Goal: Task Accomplishment & Management: Use online tool/utility

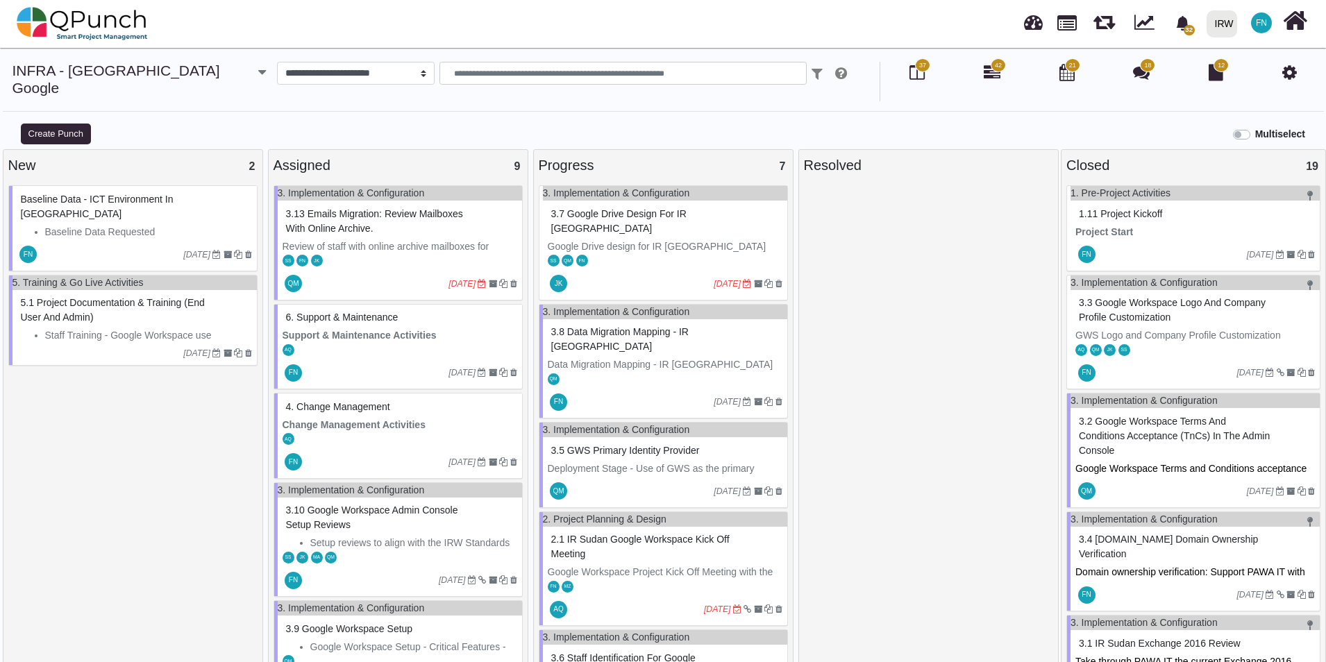
scroll to position [13, 0]
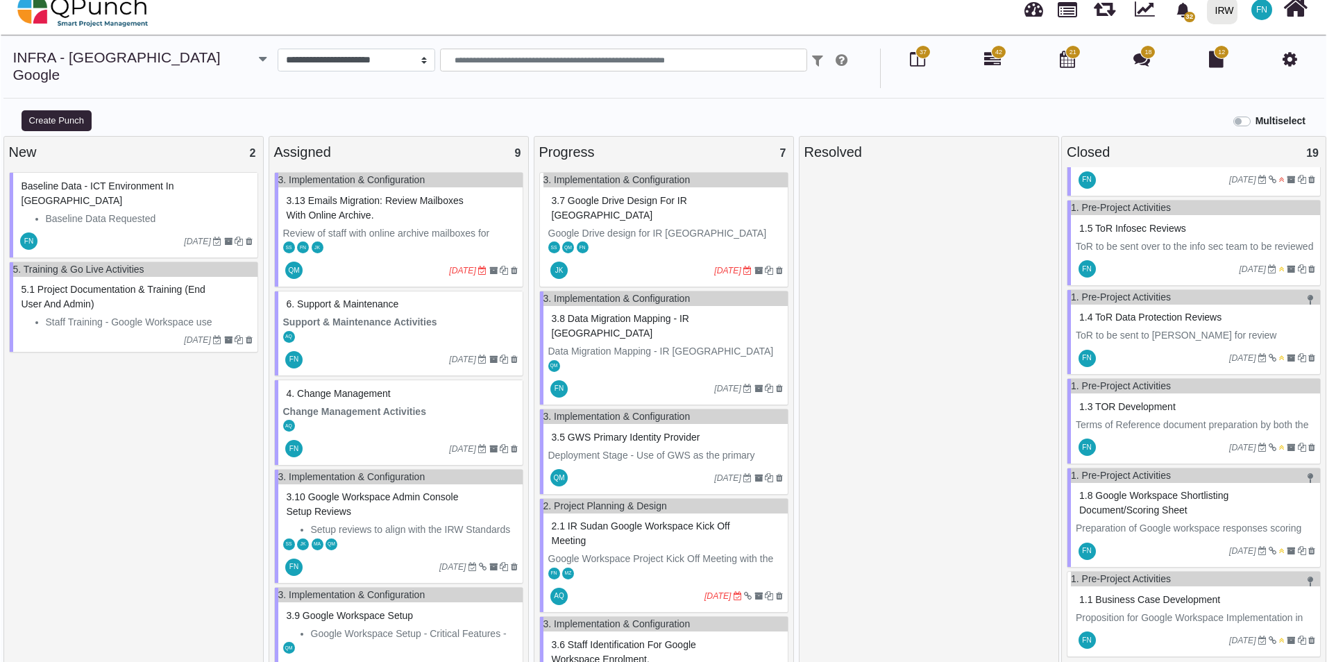
scroll to position [1469, 0]
click at [1158, 594] on span "1.1 Business Case Development" at bounding box center [1149, 599] width 141 height 11
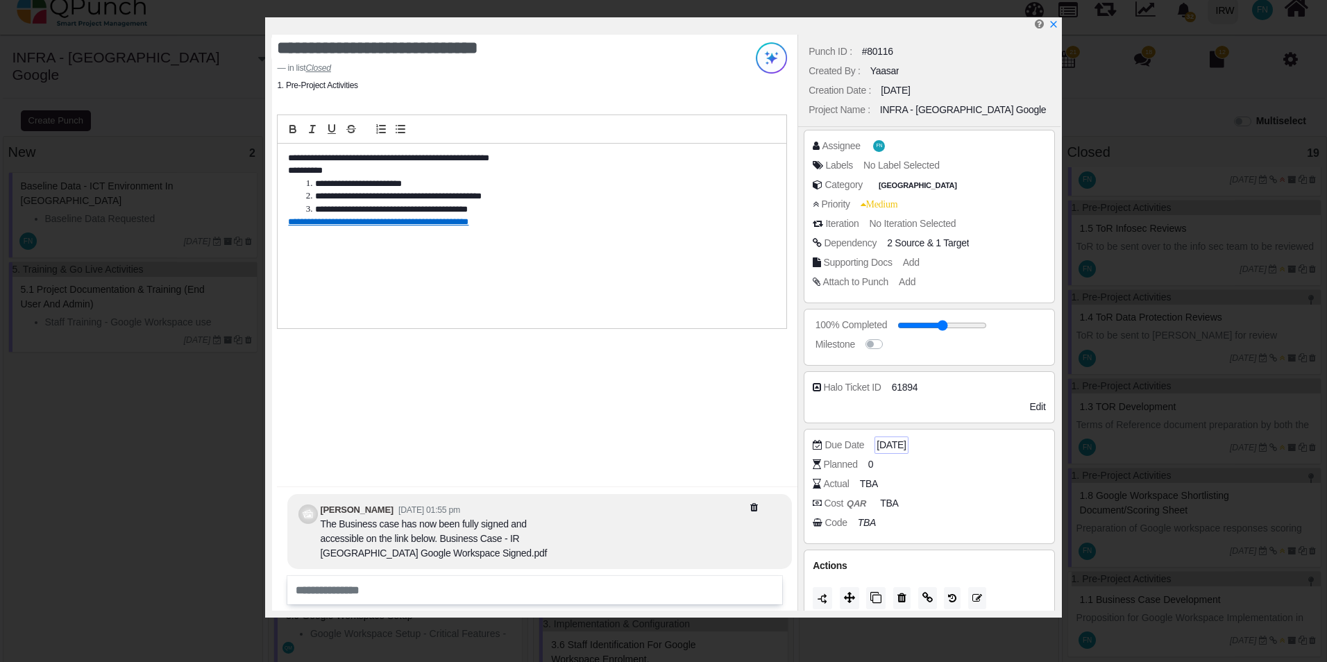
click at [906, 443] on span "[DATE]" at bounding box center [891, 445] width 29 height 15
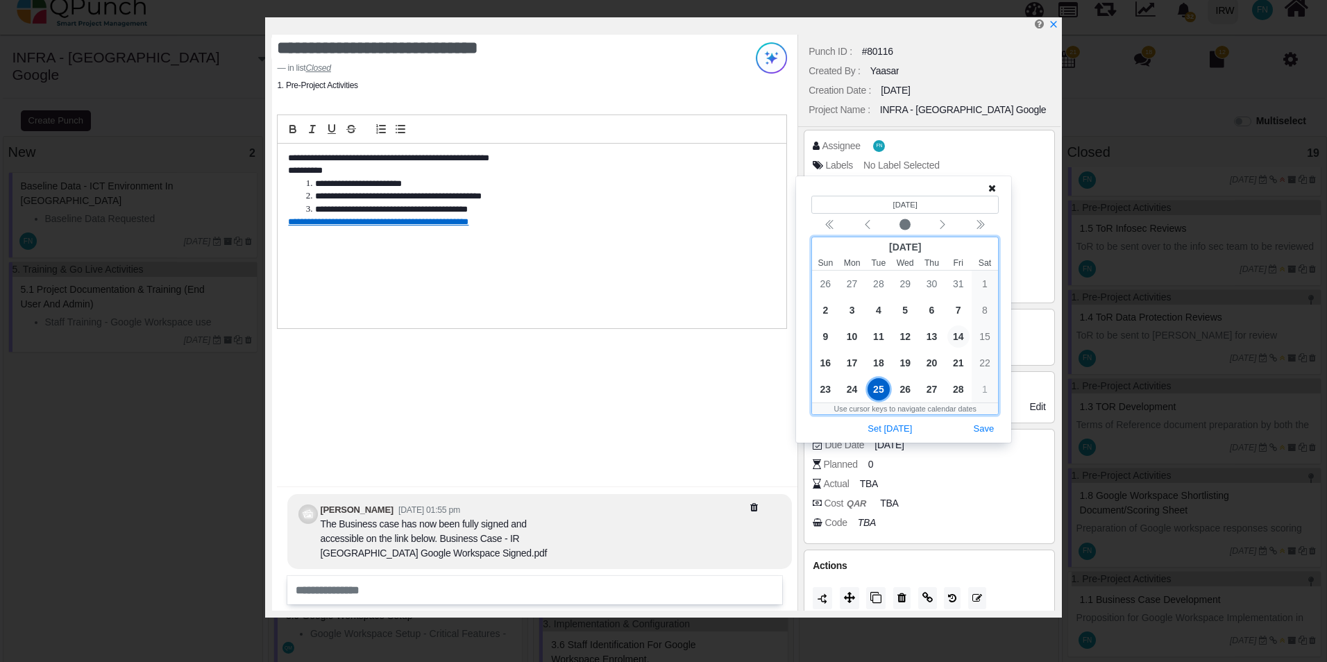
click at [963, 337] on span "14" at bounding box center [958, 337] width 22 height 22
click at [993, 435] on button "Save" at bounding box center [984, 429] width 31 height 19
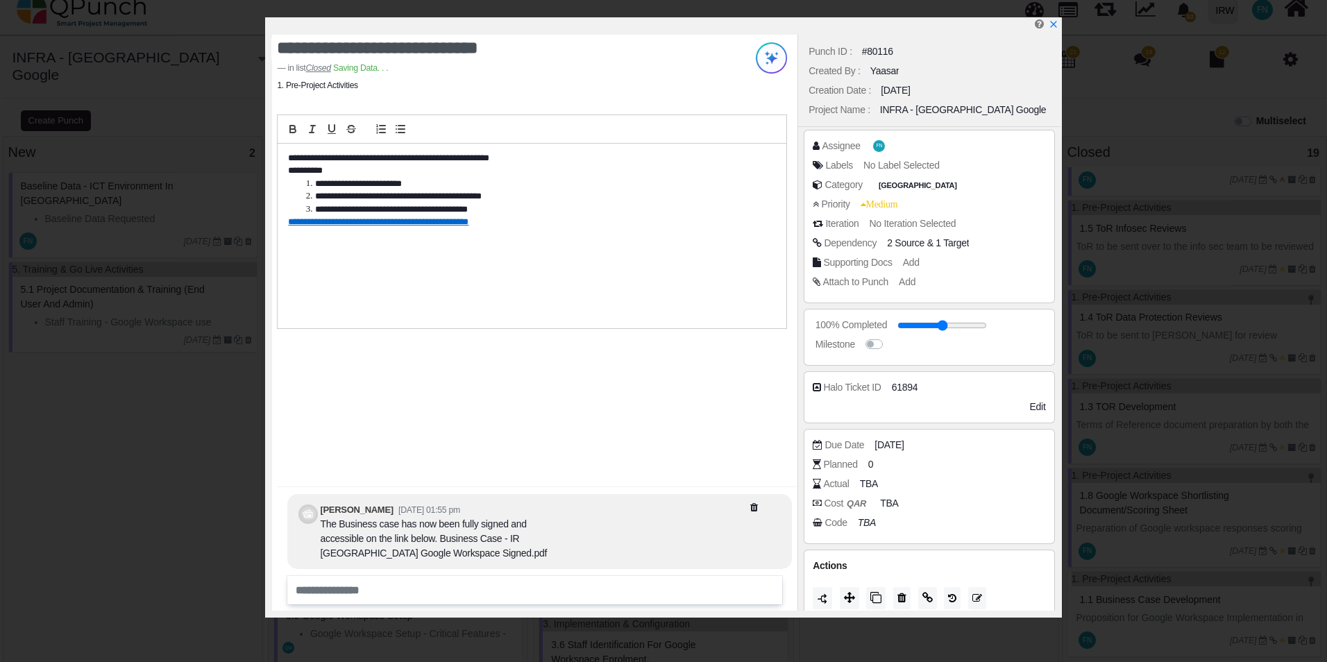
scroll to position [1455, 0]
click at [1055, 26] on icon "x" at bounding box center [1052, 24] width 11 height 11
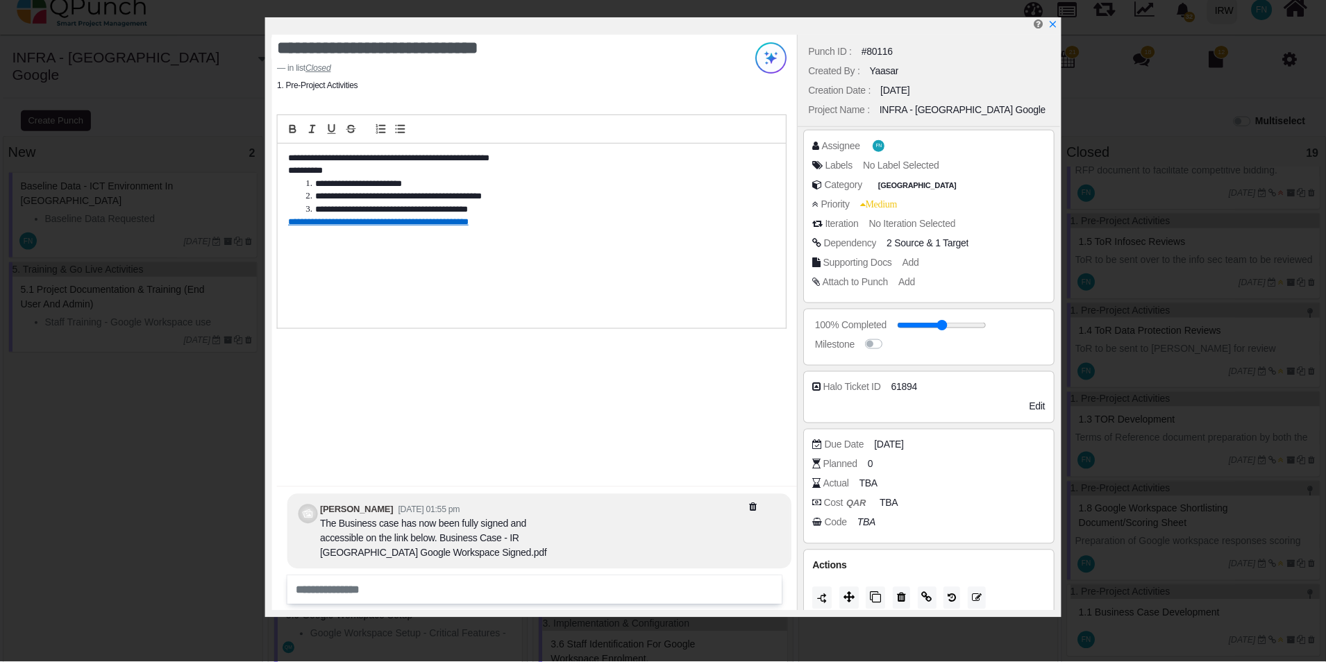
scroll to position [1469, 0]
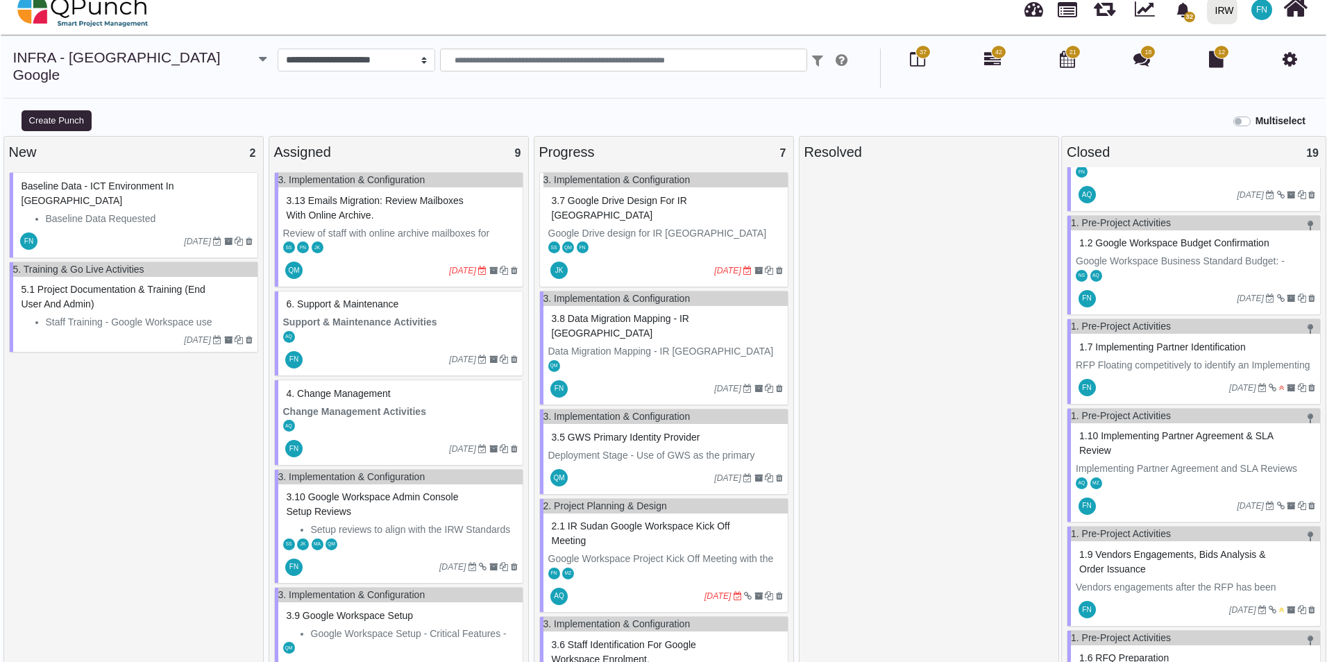
scroll to position [913, 0]
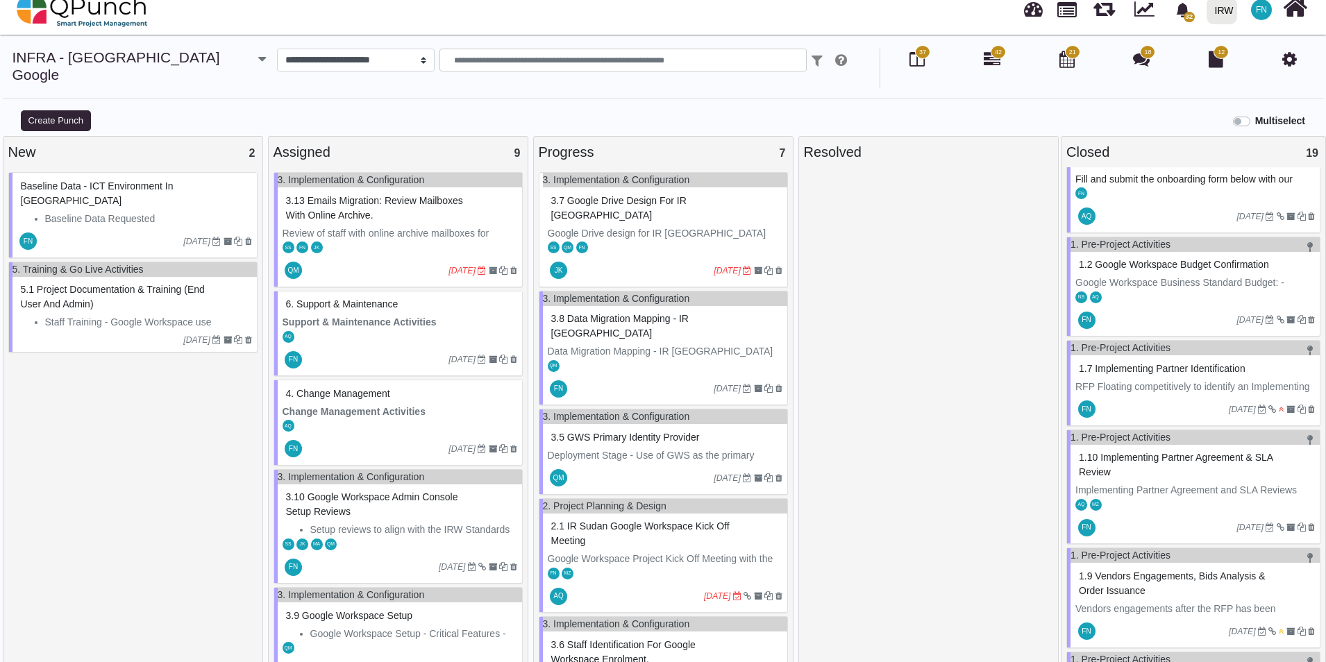
click at [1129, 259] on span "1.2 Google Workspace Budget Confirmation" at bounding box center [1174, 264] width 190 height 11
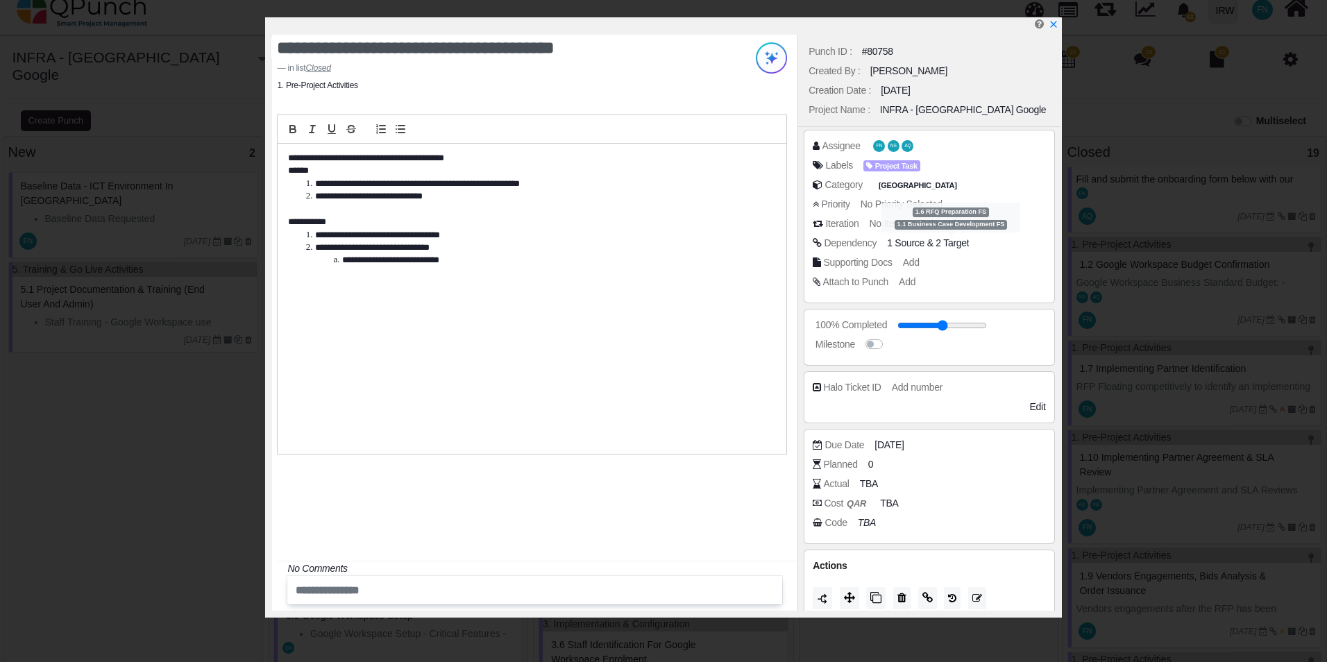
click at [952, 244] on span "2 Target" at bounding box center [952, 242] width 33 height 11
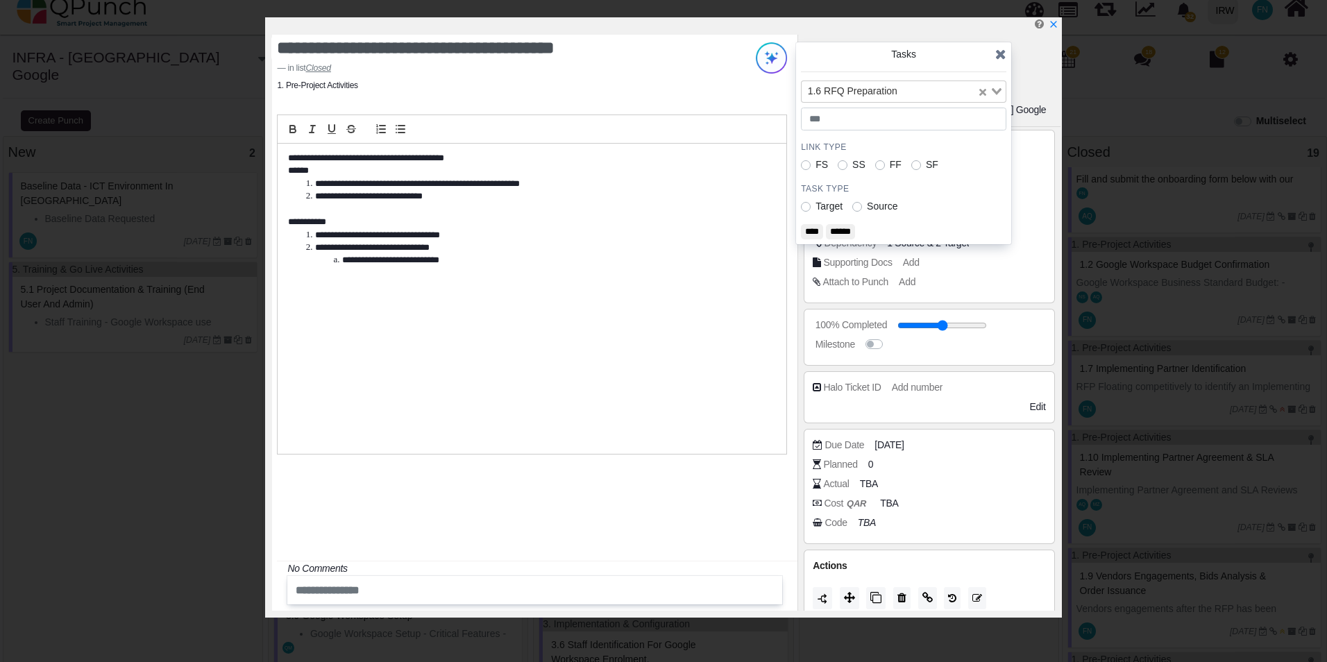
click at [1002, 59] on icon at bounding box center [1000, 54] width 11 height 14
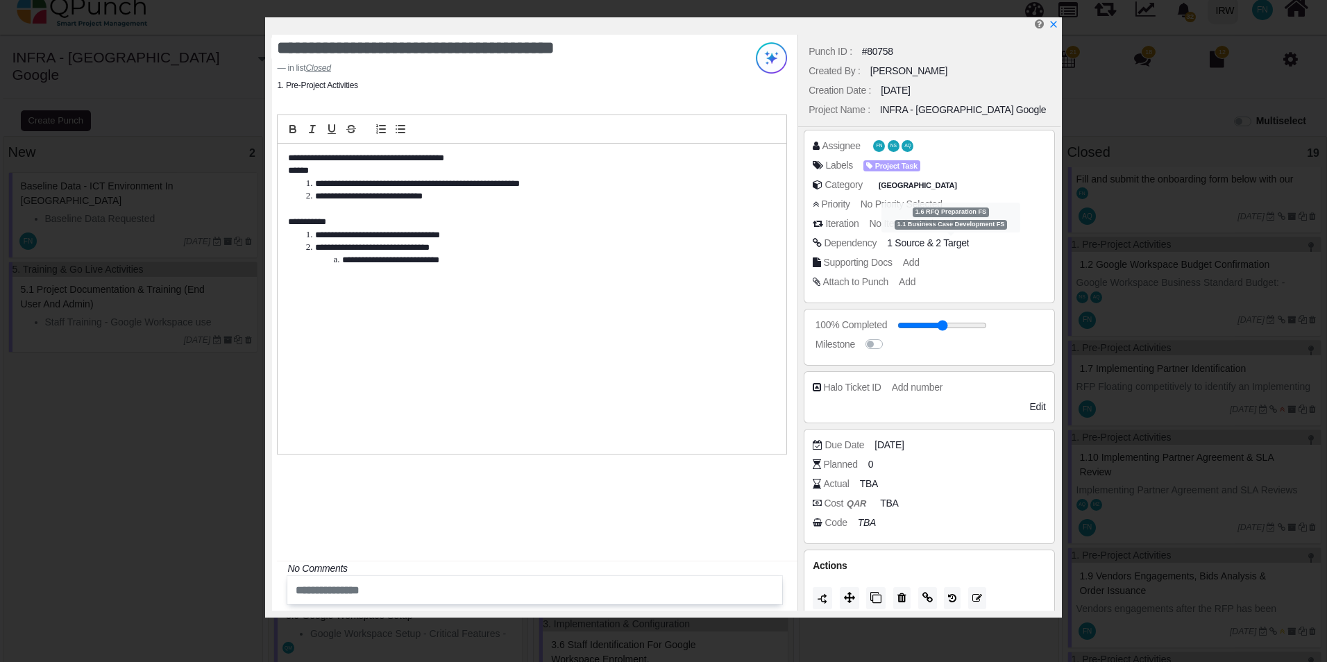
click at [945, 247] on span "2 Target" at bounding box center [952, 242] width 33 height 11
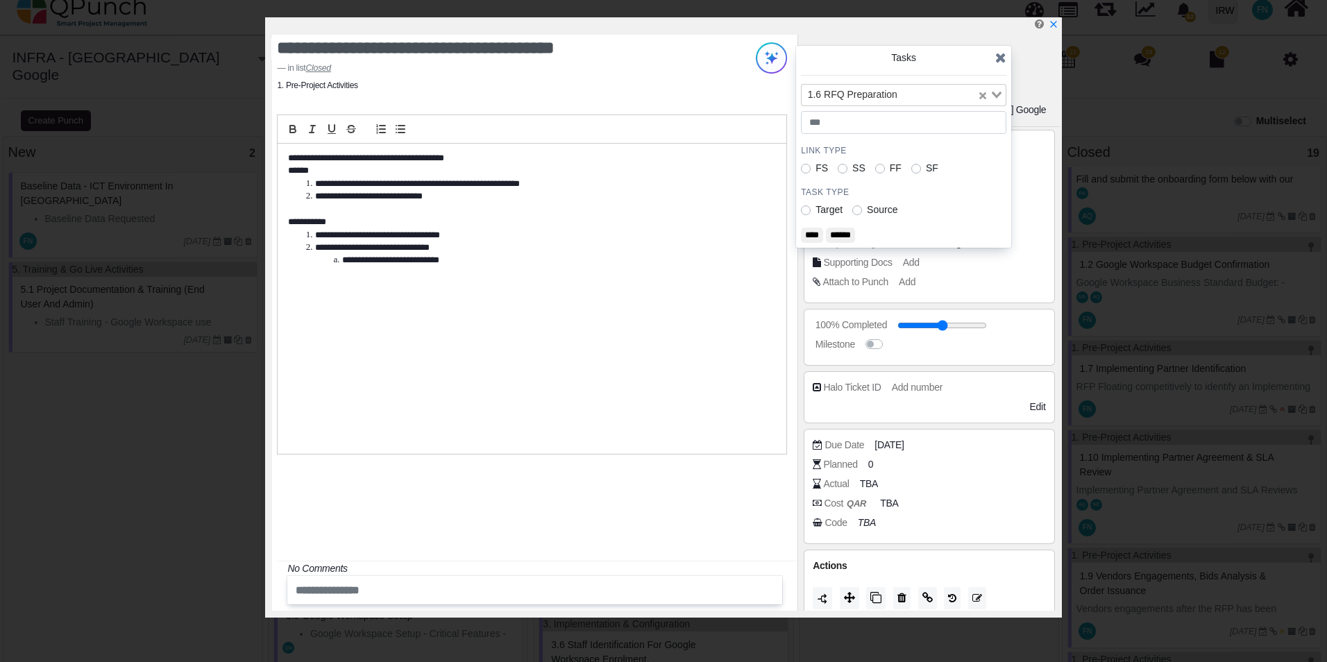
click at [982, 99] on icon "Clear Selected" at bounding box center [982, 95] width 7 height 7
click at [966, 101] on input "Search for option" at bounding box center [895, 94] width 185 height 15
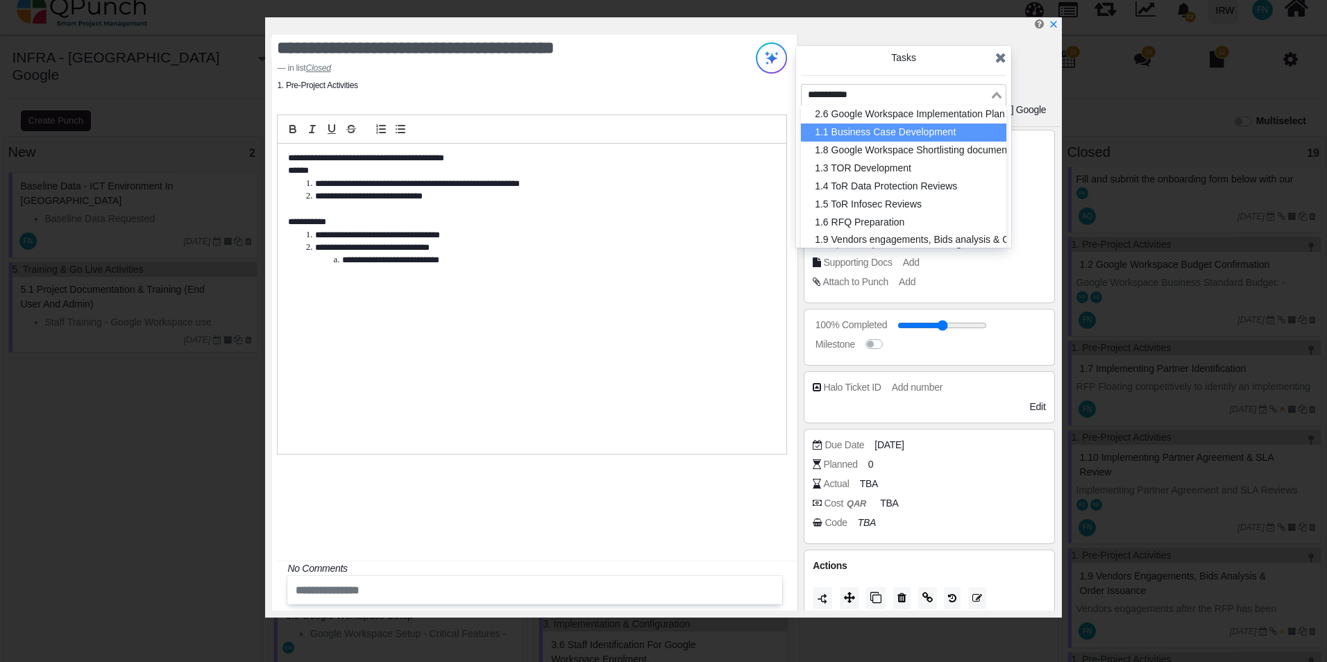
click at [960, 130] on li "1.1 Business Case Development" at bounding box center [903, 133] width 205 height 18
type input "*"
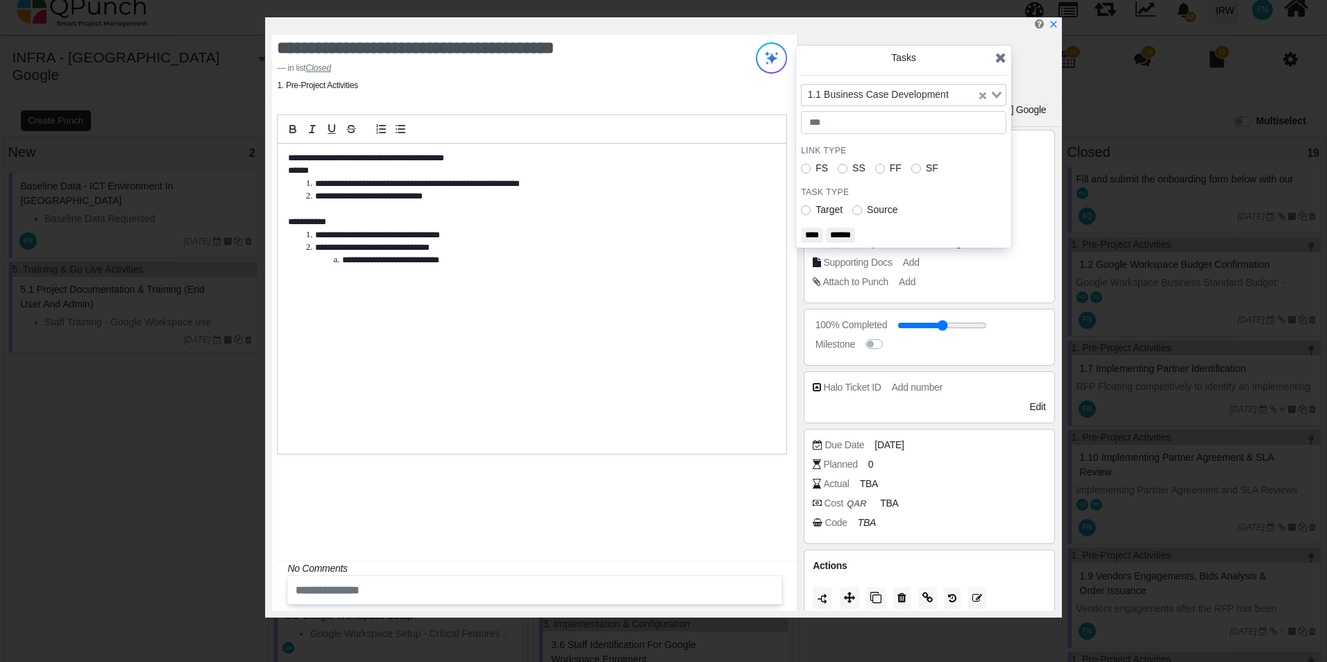
click at [820, 237] on input "****" at bounding box center [812, 235] width 22 height 15
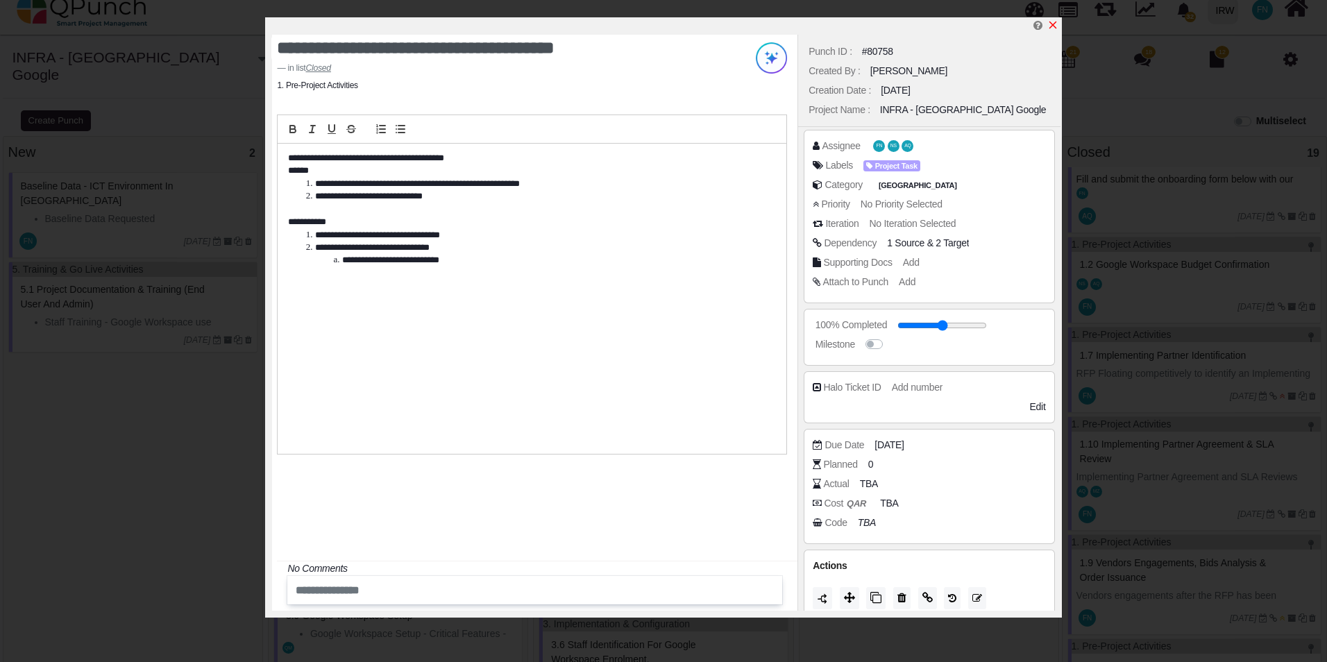
click at [1054, 25] on icon "x" at bounding box center [1053, 26] width 8 height 8
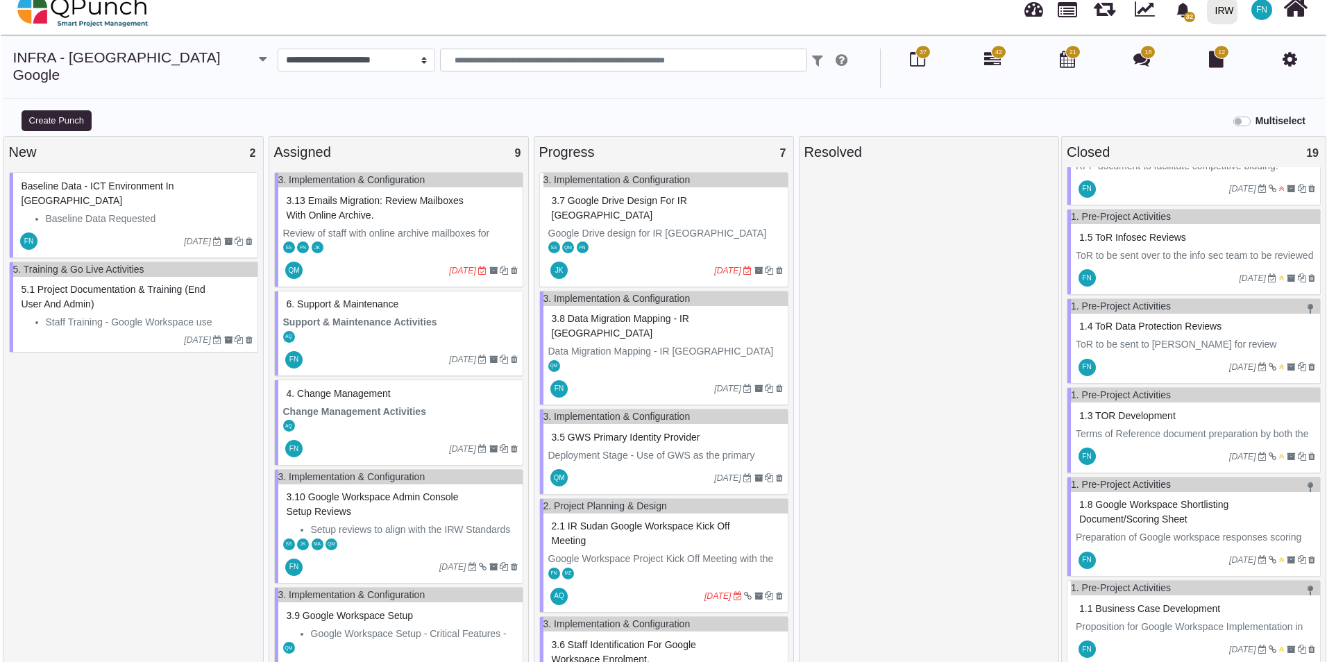
scroll to position [1469, 0]
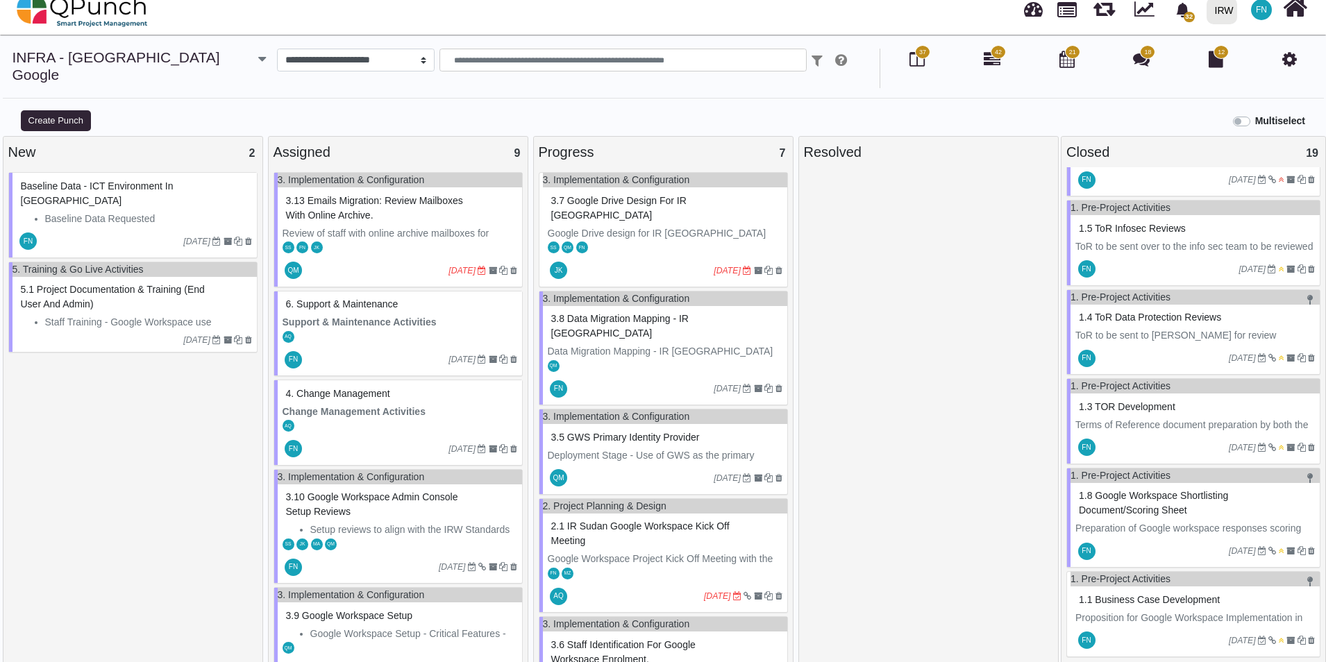
click at [1124, 594] on span "1.1 Business Case Development" at bounding box center [1149, 599] width 141 height 11
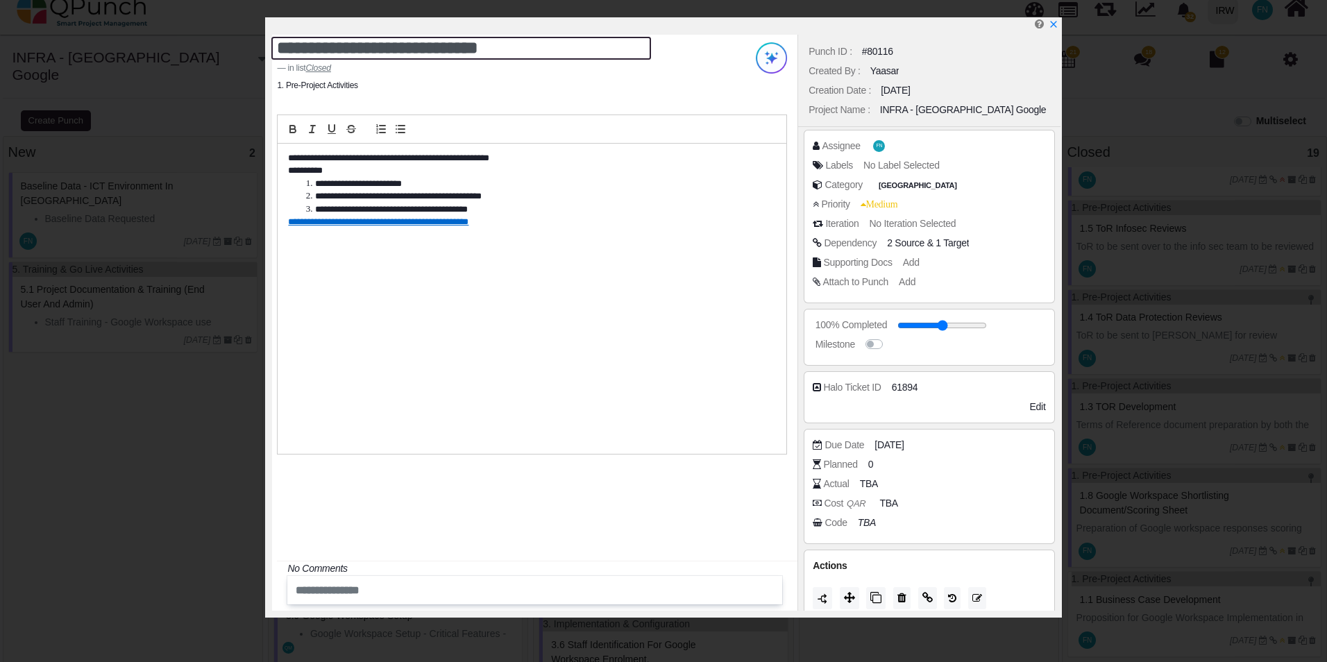
click at [506, 47] on textarea "**********" at bounding box center [461, 48] width 380 height 23
click at [530, 48] on textarea "**********" at bounding box center [461, 48] width 380 height 23
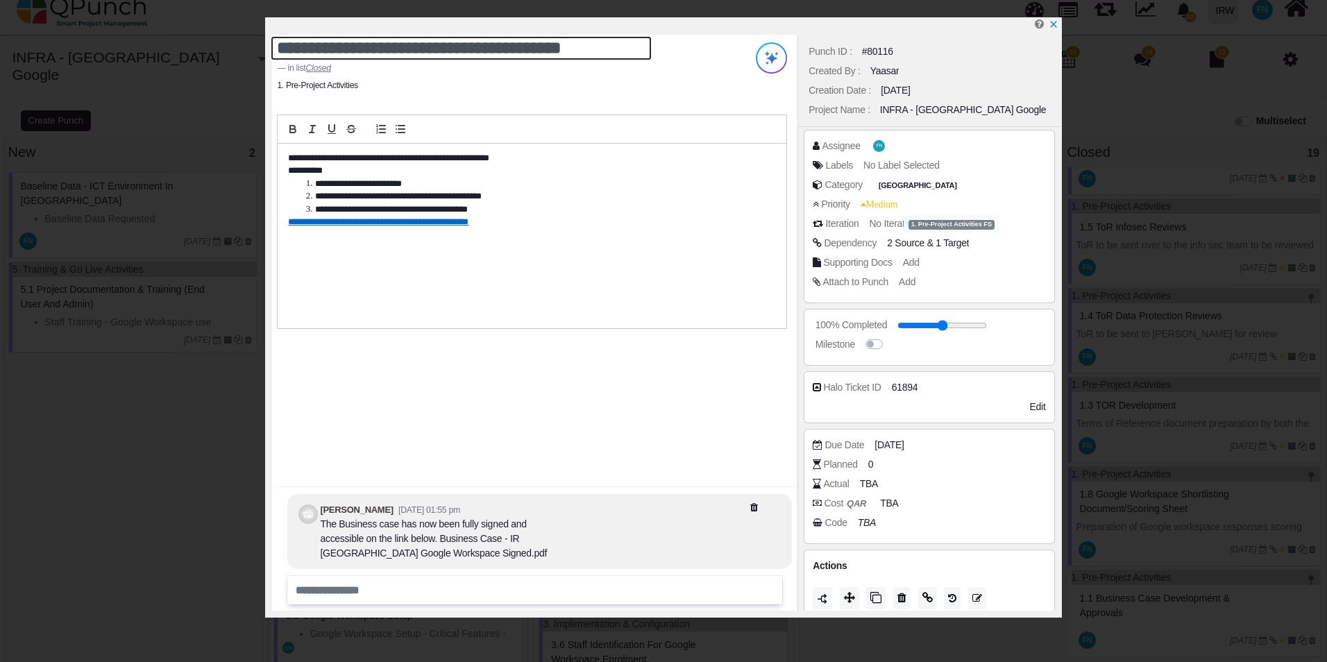
type textarea "**********"
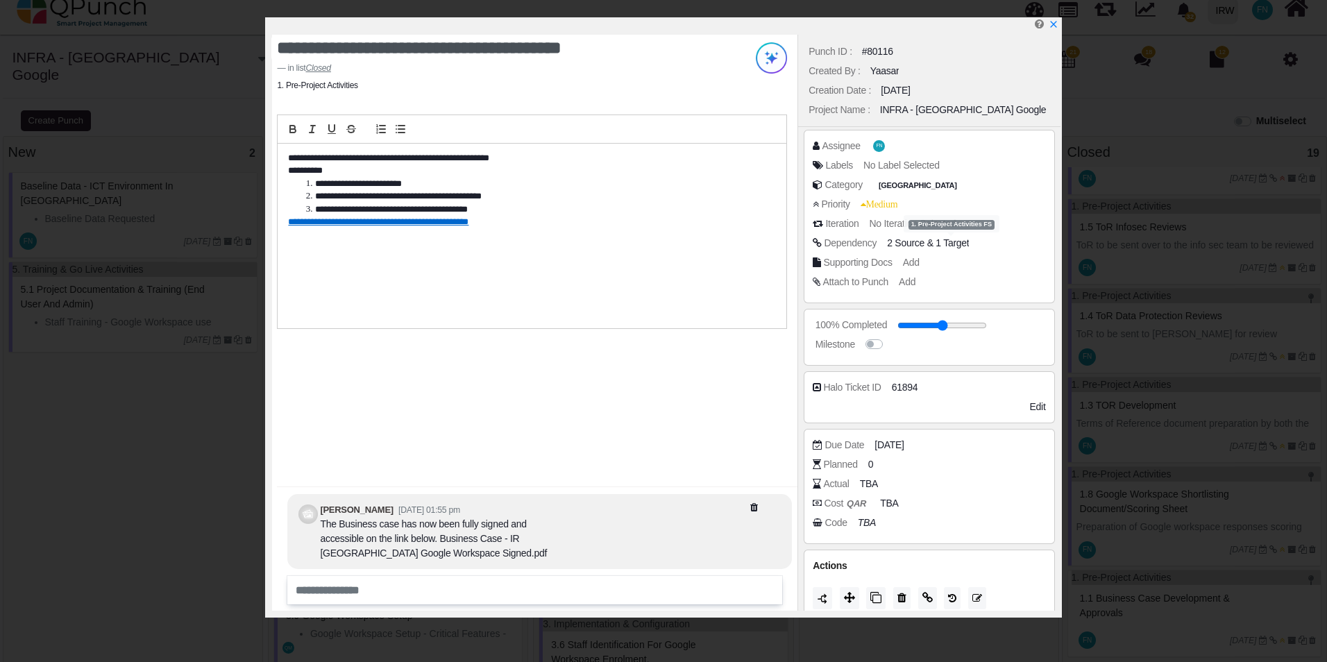
click at [941, 244] on span "1 Target" at bounding box center [952, 242] width 33 height 11
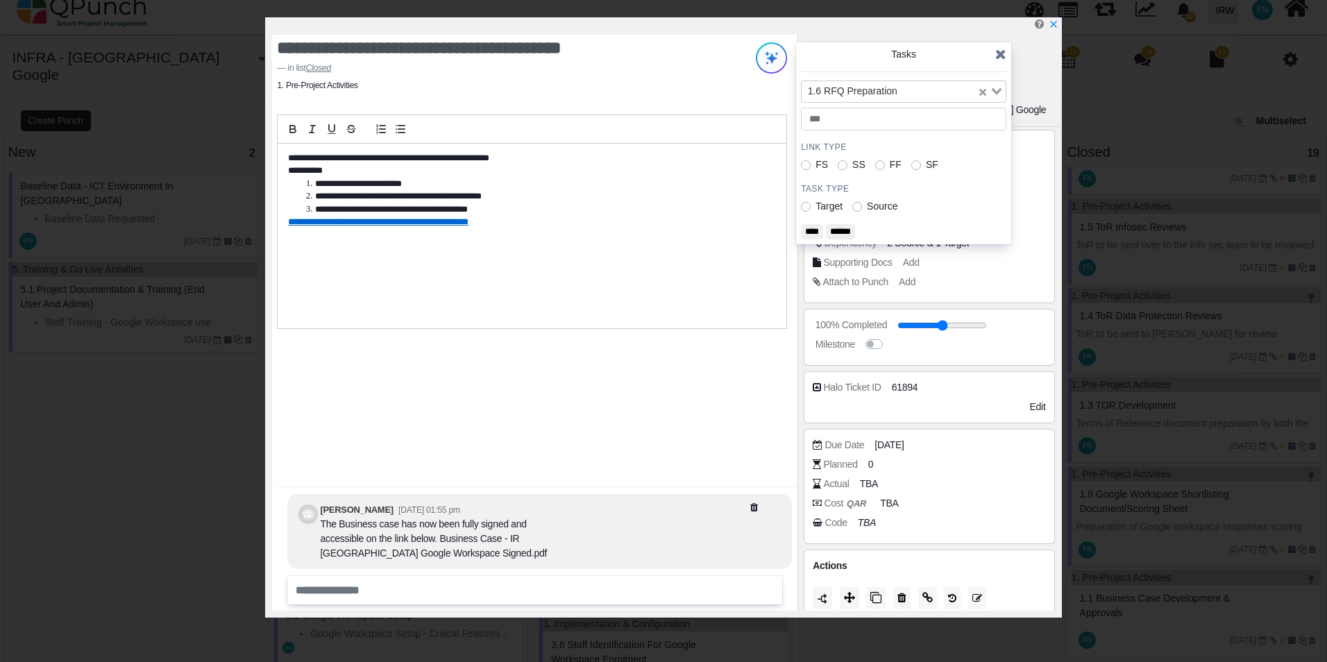
click at [981, 92] on icon "Clear Selected" at bounding box center [982, 92] width 7 height 7
click at [816, 234] on input "****" at bounding box center [812, 231] width 22 height 15
click at [1004, 53] on icon at bounding box center [1000, 54] width 11 height 14
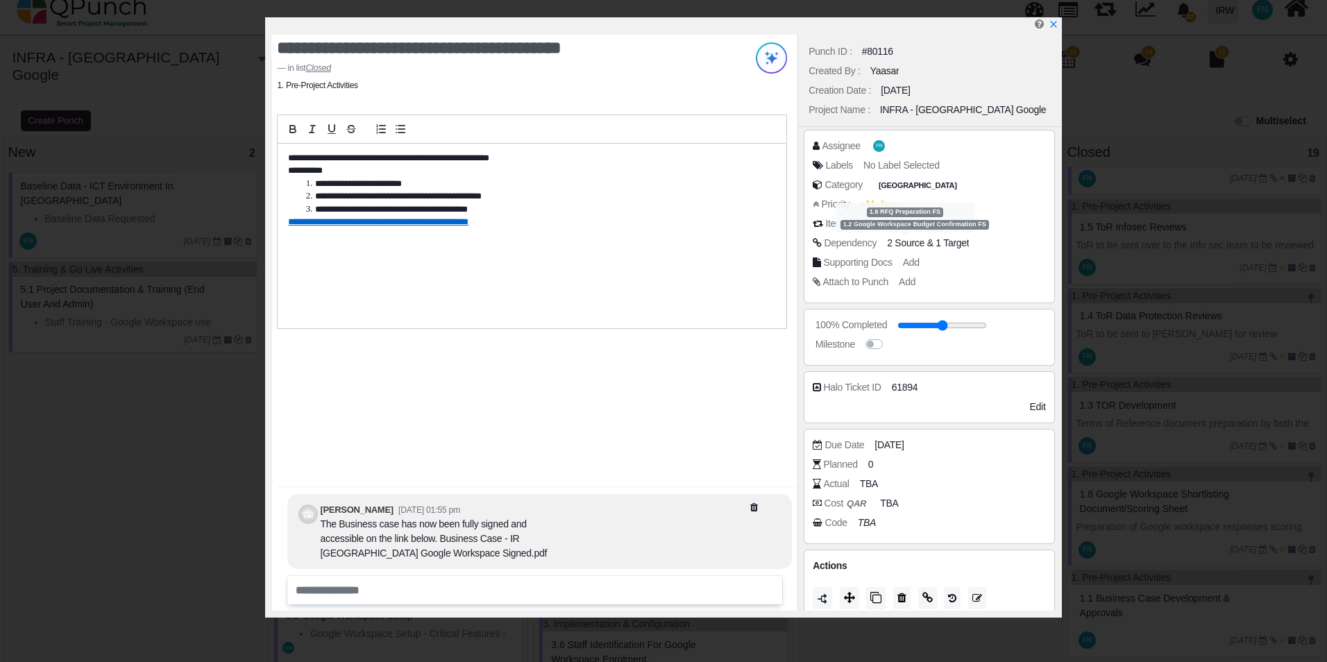
click at [898, 247] on span "2 Source" at bounding box center [905, 242] width 37 height 11
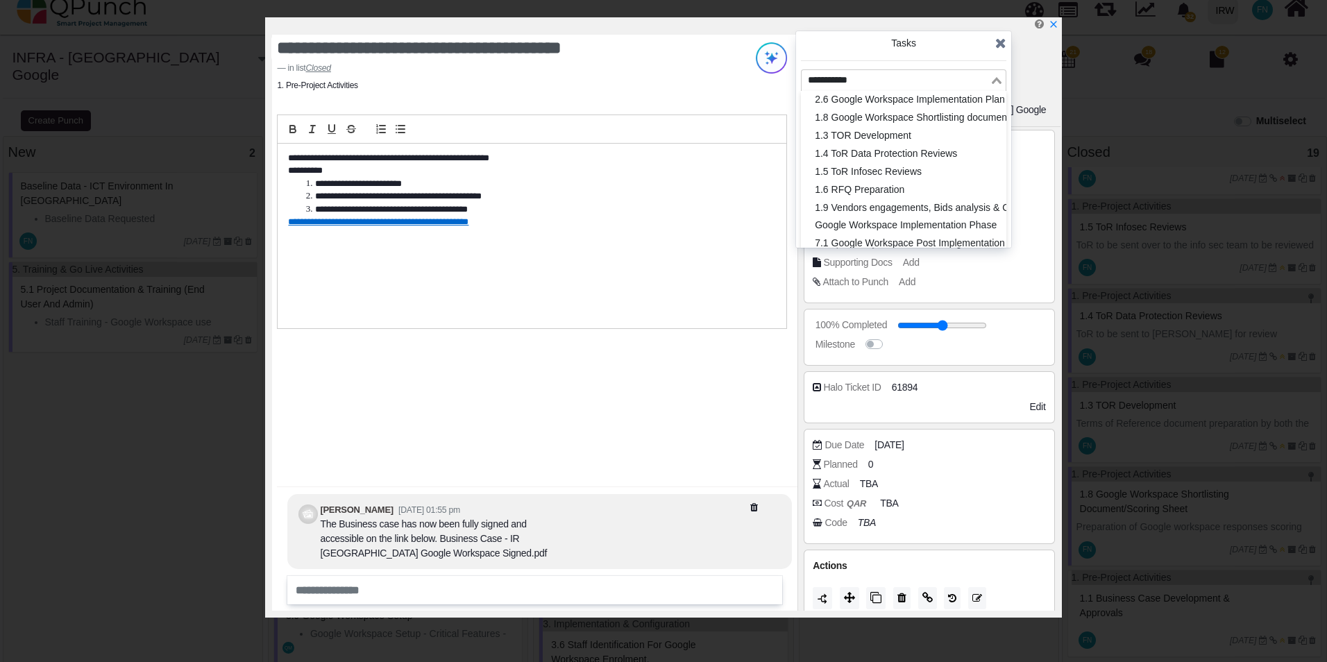
click at [940, 75] on input "Search for option" at bounding box center [895, 80] width 185 height 15
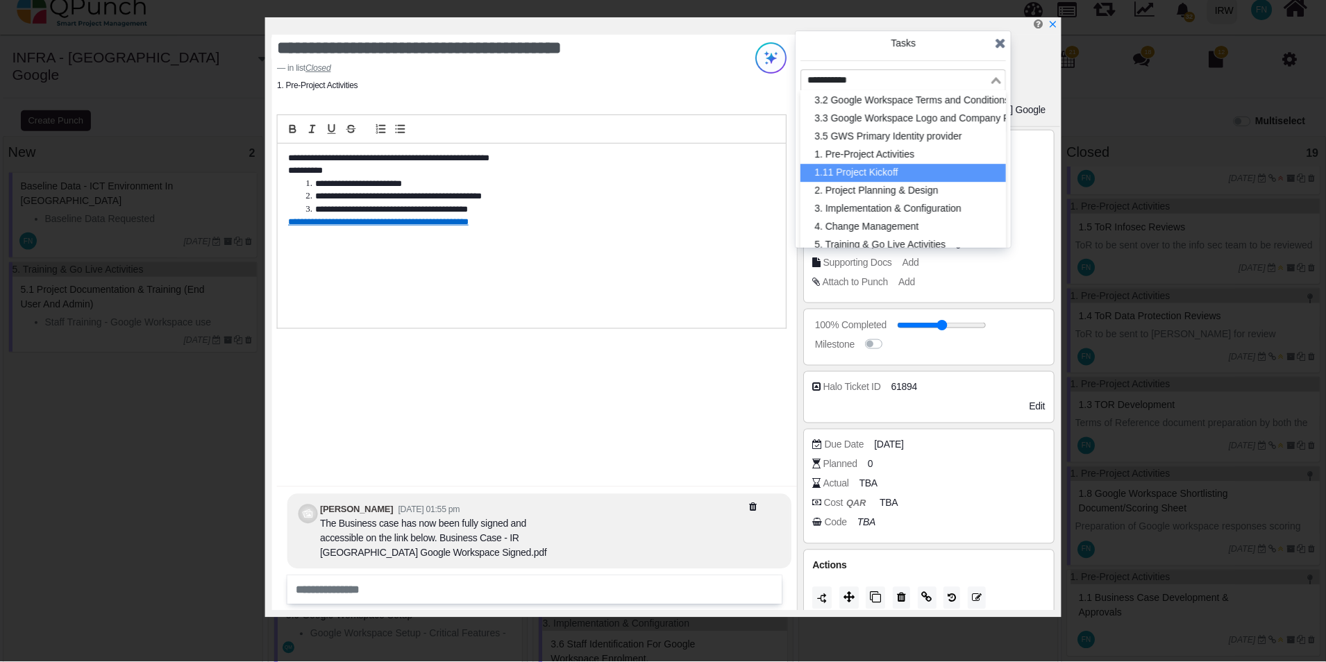
scroll to position [508, 0]
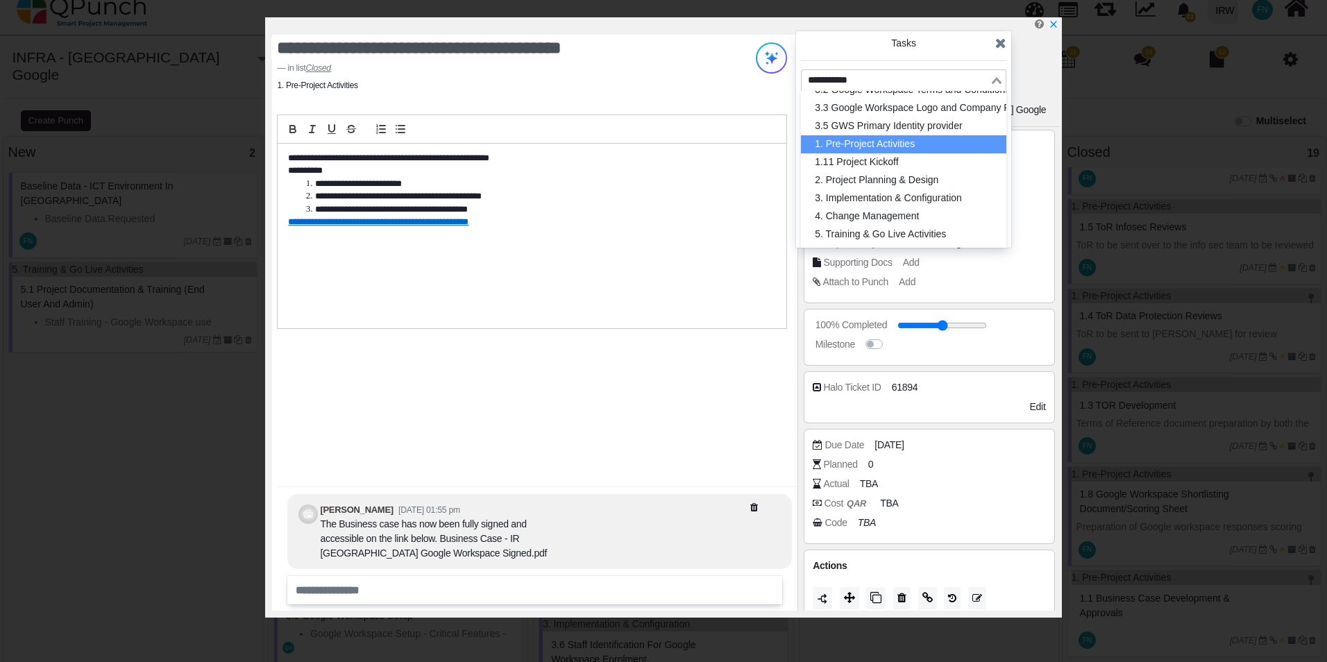
click at [927, 135] on li "1. Pre-Project Activities" at bounding box center [903, 144] width 205 height 18
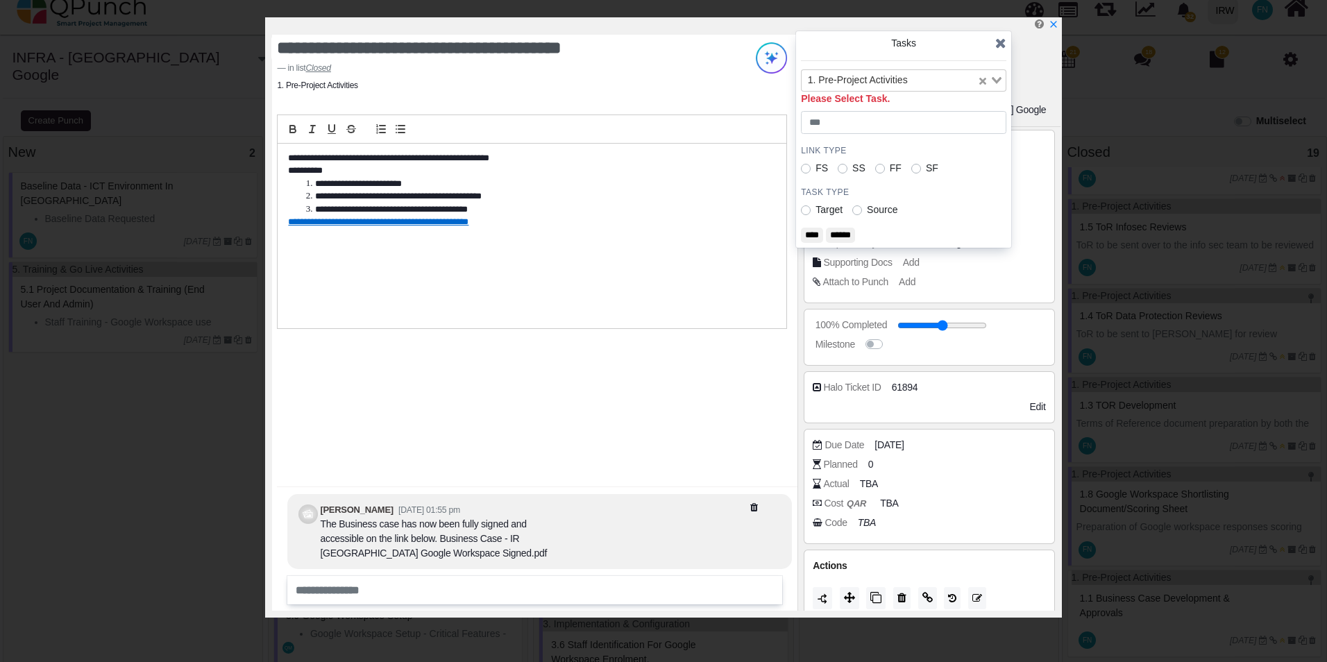
click at [814, 234] on input "****" at bounding box center [812, 235] width 22 height 15
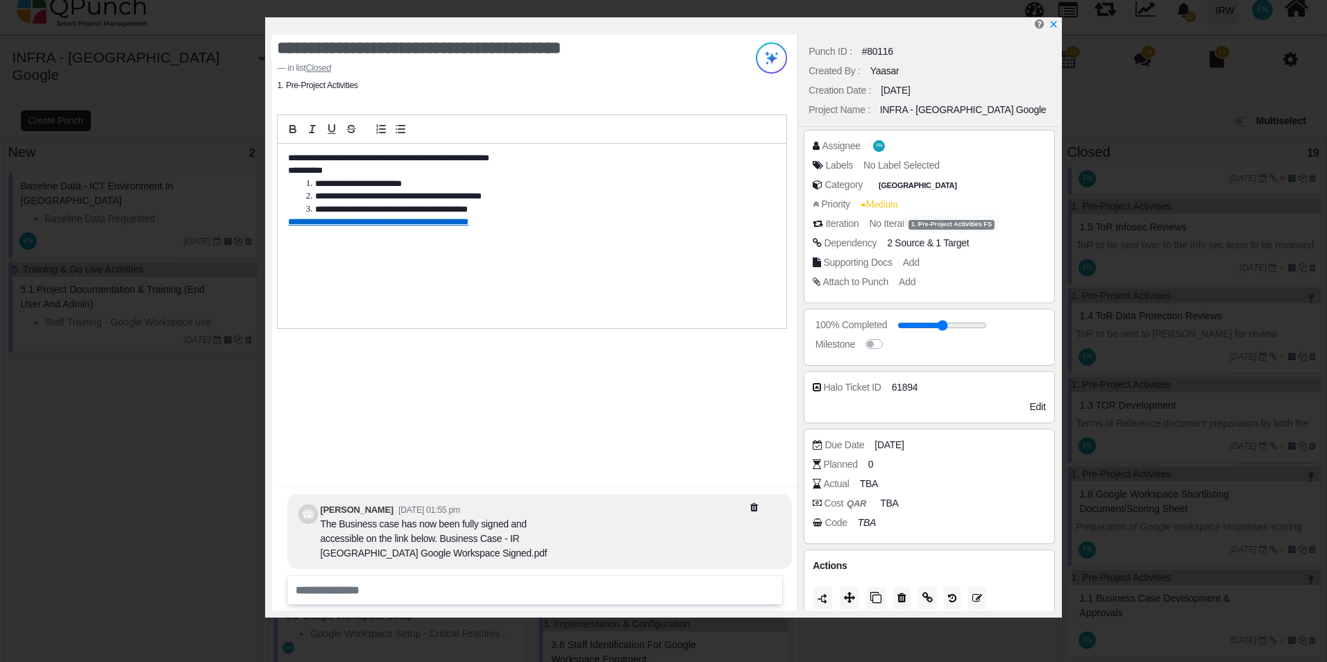
click at [936, 242] on span "1 Target" at bounding box center [952, 242] width 33 height 11
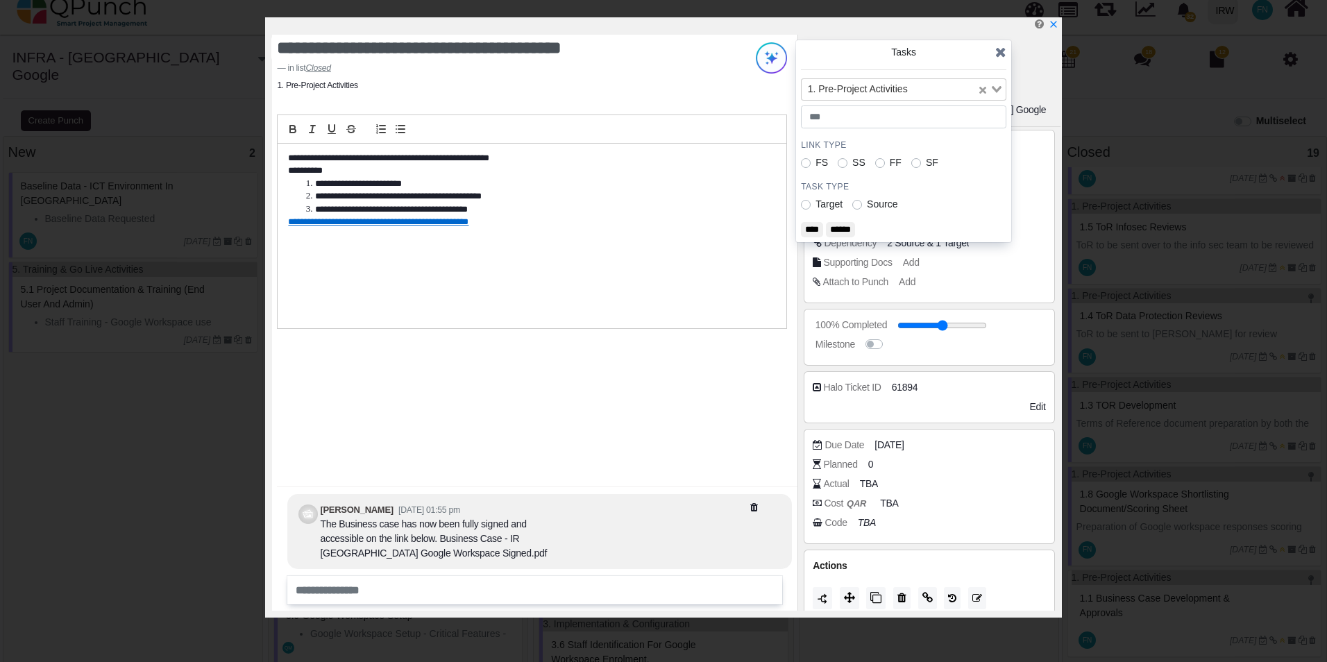
click at [813, 224] on input "****" at bounding box center [812, 229] width 22 height 15
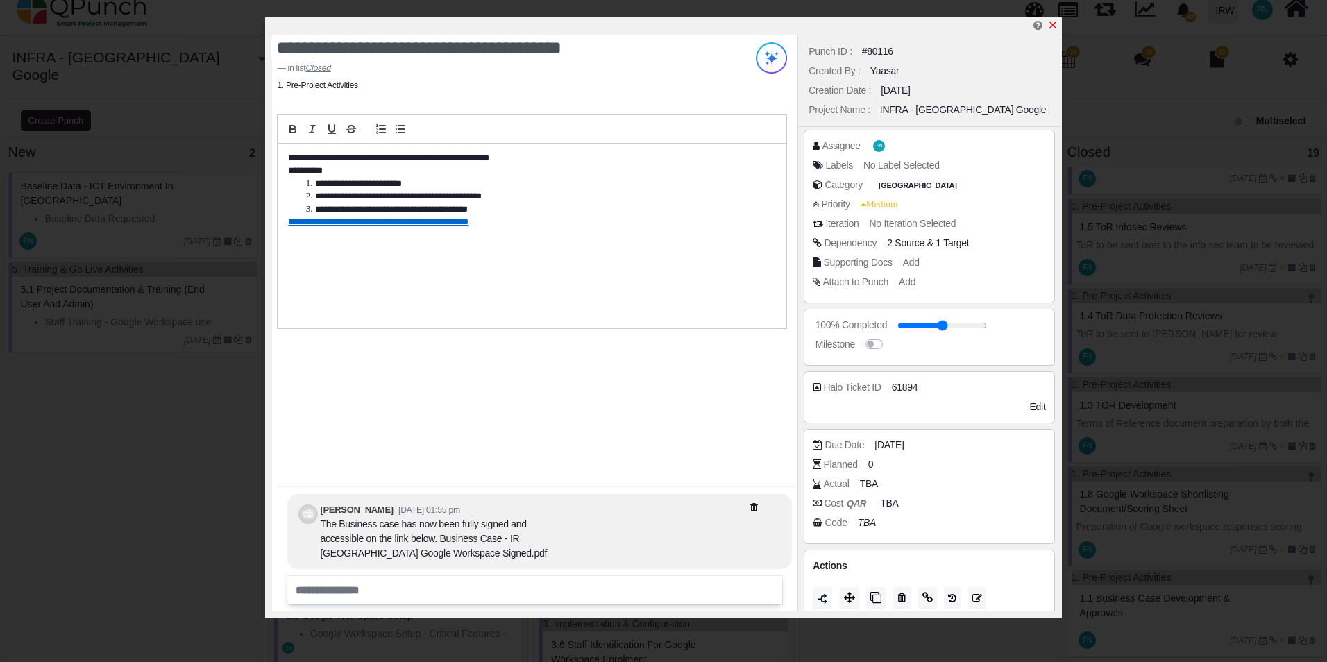
click at [1053, 24] on icon "x" at bounding box center [1052, 24] width 11 height 11
